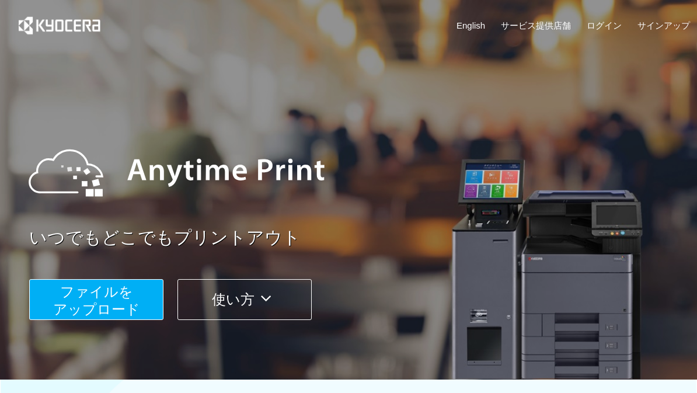
click at [72, 294] on span "ファイルを ​​アップロード" at bounding box center [96, 300] width 87 height 33
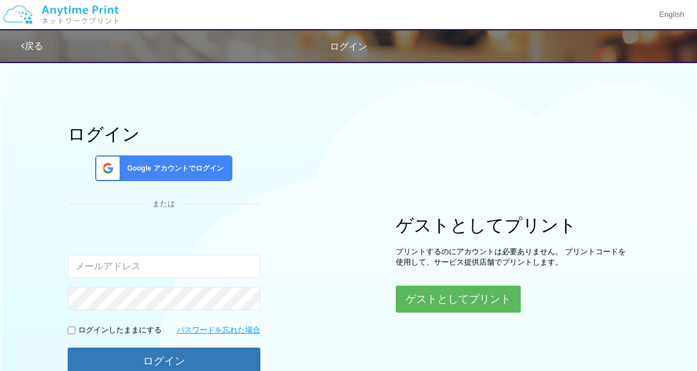
click at [140, 156] on div "Google アカウントでログイン" at bounding box center [163, 168] width 137 height 26
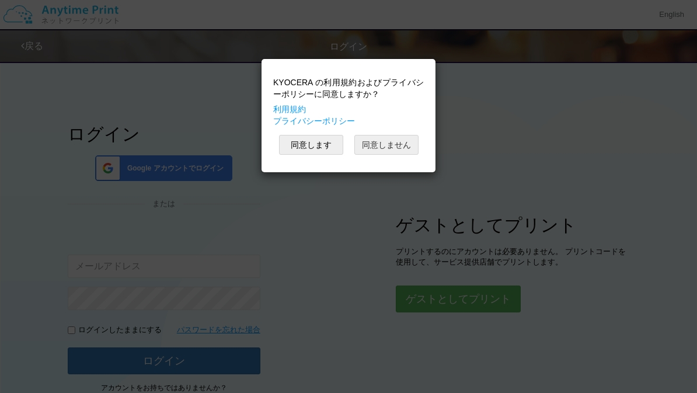
click at [381, 149] on button "同意しません" at bounding box center [386, 145] width 64 height 20
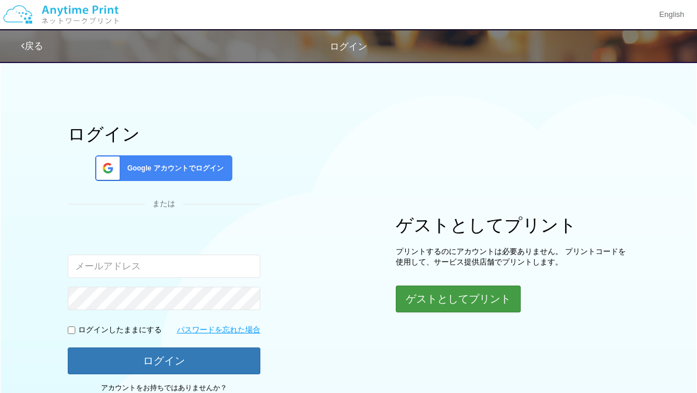
click at [503, 300] on button "ゲストとしてプリント" at bounding box center [458, 298] width 125 height 27
click at [477, 299] on button "ゲストとしてプリント" at bounding box center [458, 298] width 125 height 27
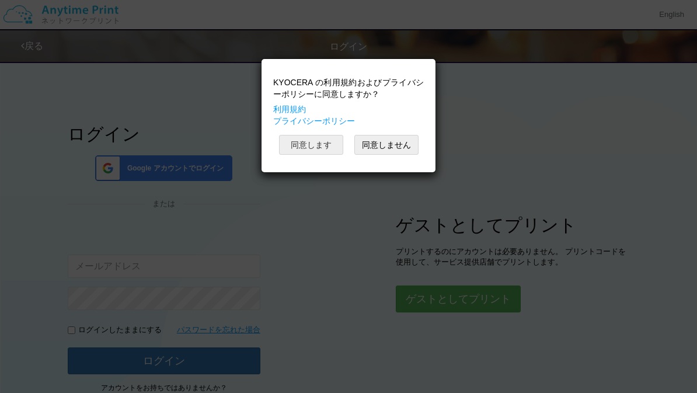
click at [326, 148] on button "同意します" at bounding box center [311, 145] width 64 height 20
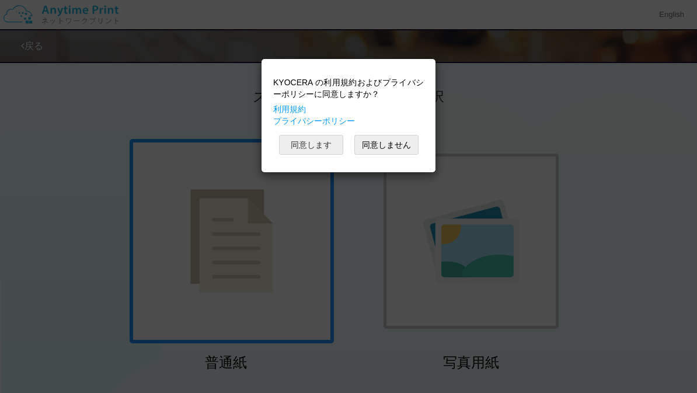
click at [323, 149] on button "同意します" at bounding box center [311, 145] width 64 height 20
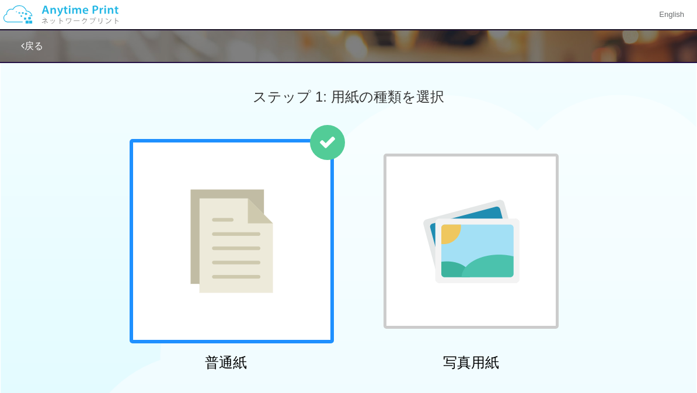
click at [236, 279] on img at bounding box center [231, 241] width 83 height 104
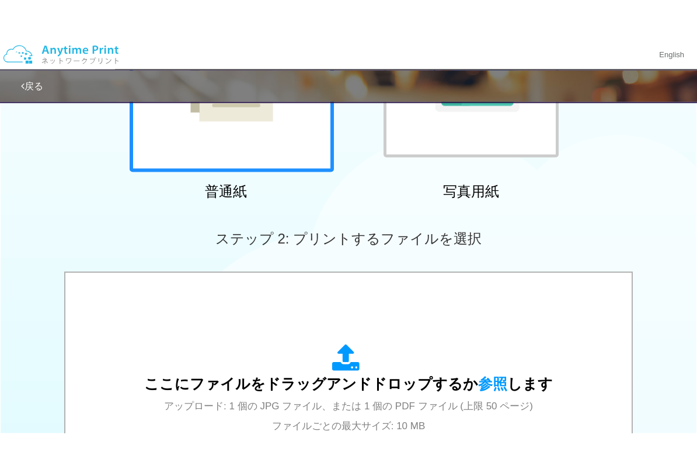
scroll to position [212, 0]
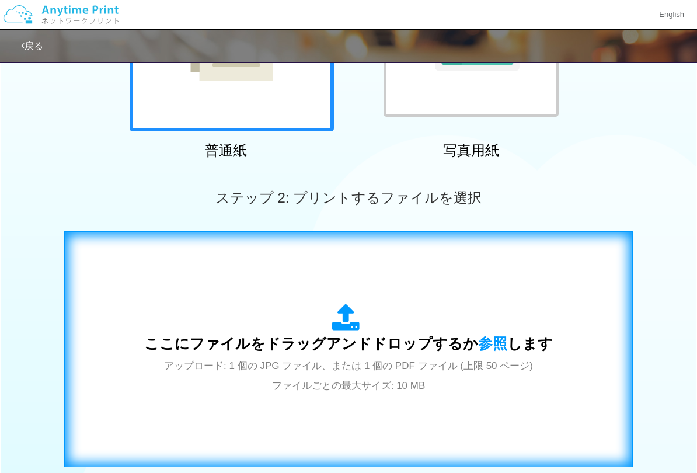
click at [412, 275] on div "ここにファイルをドラッグアンドドロップするか 参照 します アップロード: 1 個の JPG ファイル、または 1 個の PDF ファイル (上限 50 ペー…" at bounding box center [348, 348] width 544 height 211
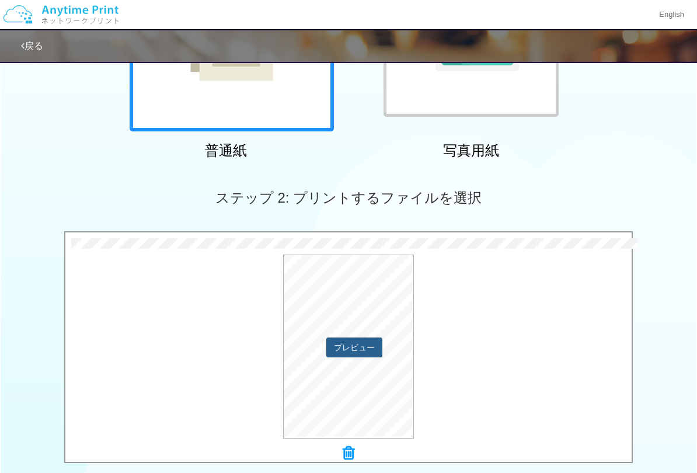
click at [357, 343] on button "プレビュー" at bounding box center [354, 347] width 56 height 20
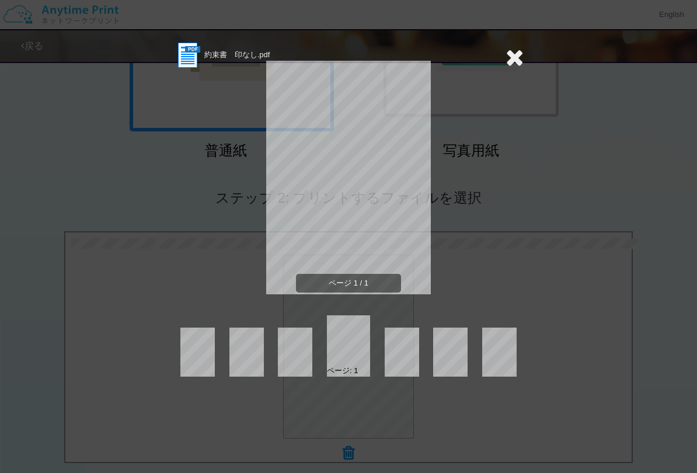
click at [518, 64] on icon at bounding box center [515, 57] width 18 height 23
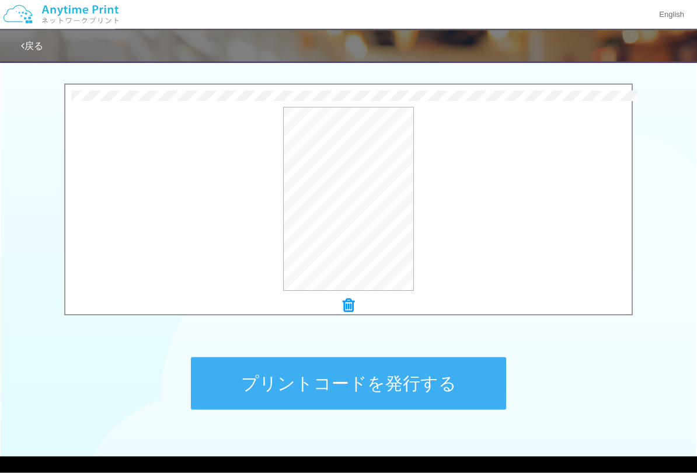
scroll to position [360, 0]
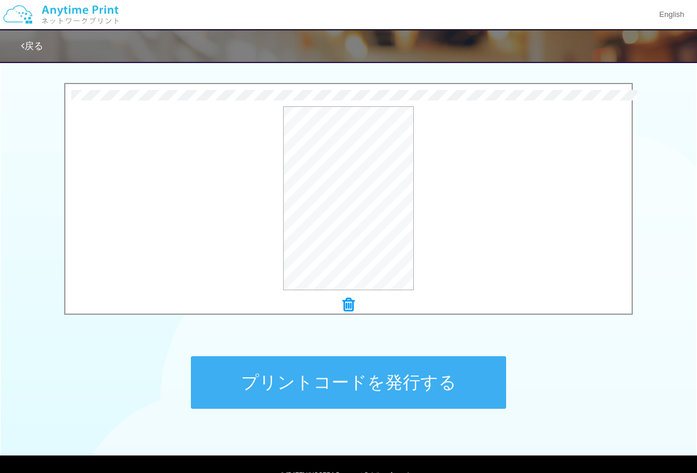
click at [356, 385] on button "プリントコードを発行する" at bounding box center [348, 382] width 315 height 53
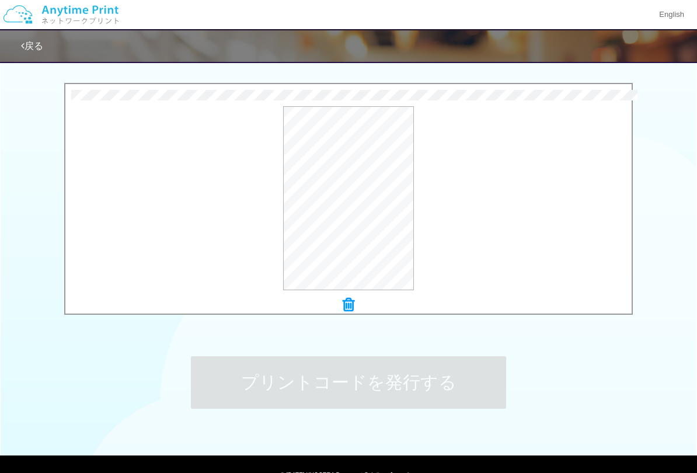
scroll to position [0, 0]
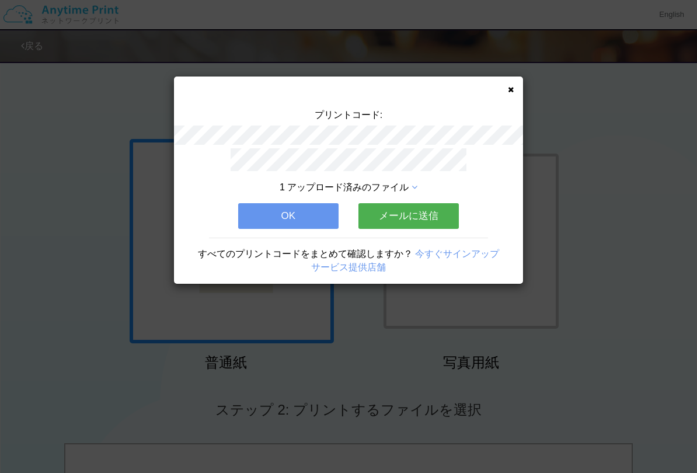
click at [295, 214] on button "OK" at bounding box center [288, 216] width 100 height 26
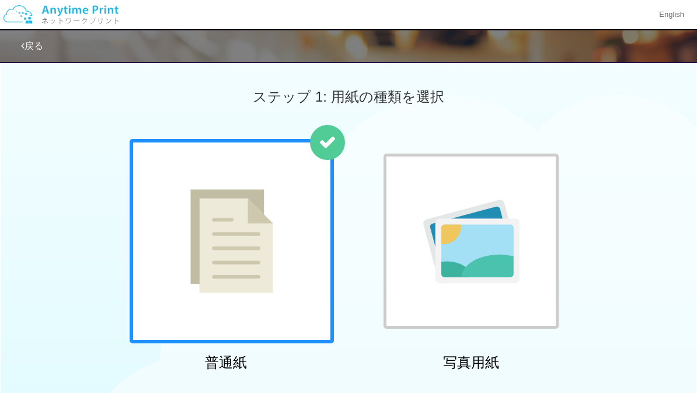
click at [31, 48] on link "戻る" at bounding box center [32, 46] width 22 height 10
